Goal: Navigation & Orientation: Find specific page/section

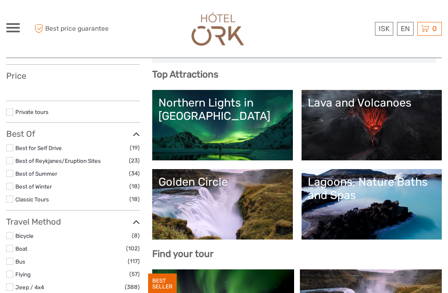
scroll to position [88, 0]
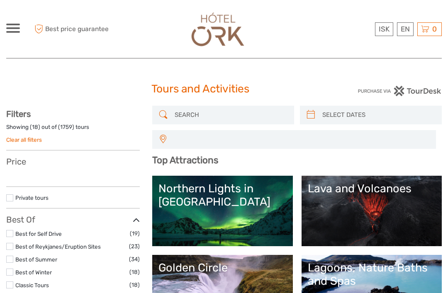
select select
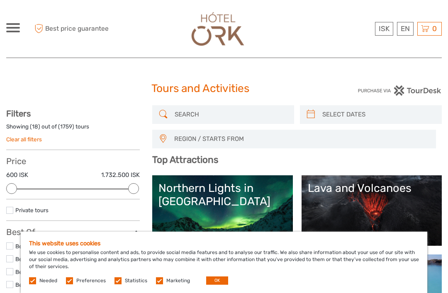
click at [16, 29] on div at bounding box center [13, 27] width 14 height 9
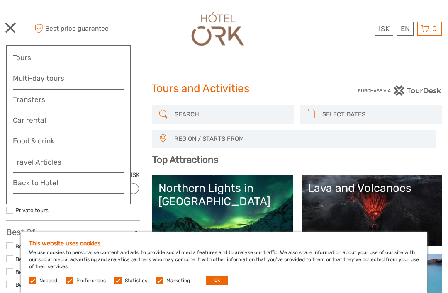
click at [28, 137] on link "Food & drink" at bounding box center [68, 143] width 111 height 17
